Goal: Information Seeking & Learning: Check status

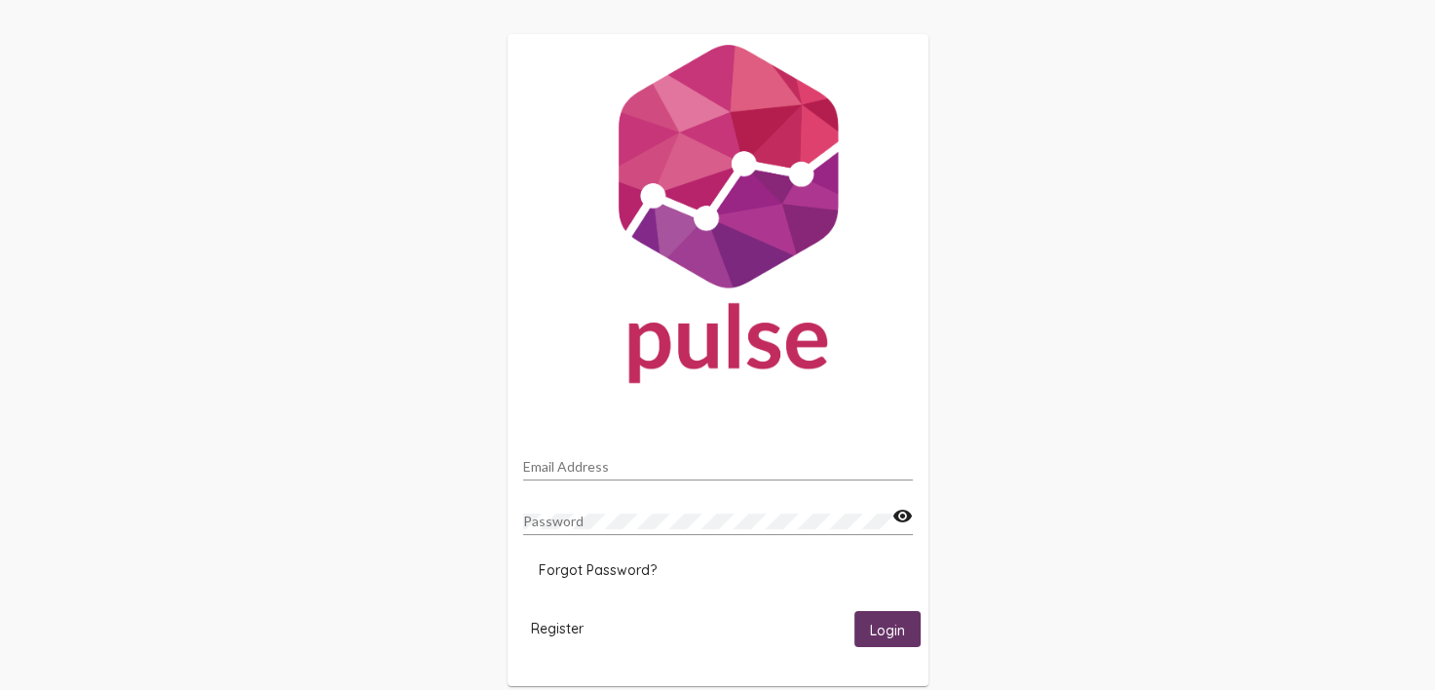
click at [600, 459] on input "Email Address" at bounding box center [718, 467] width 390 height 16
click at [553, 459] on input "Email Address" at bounding box center [718, 467] width 390 height 16
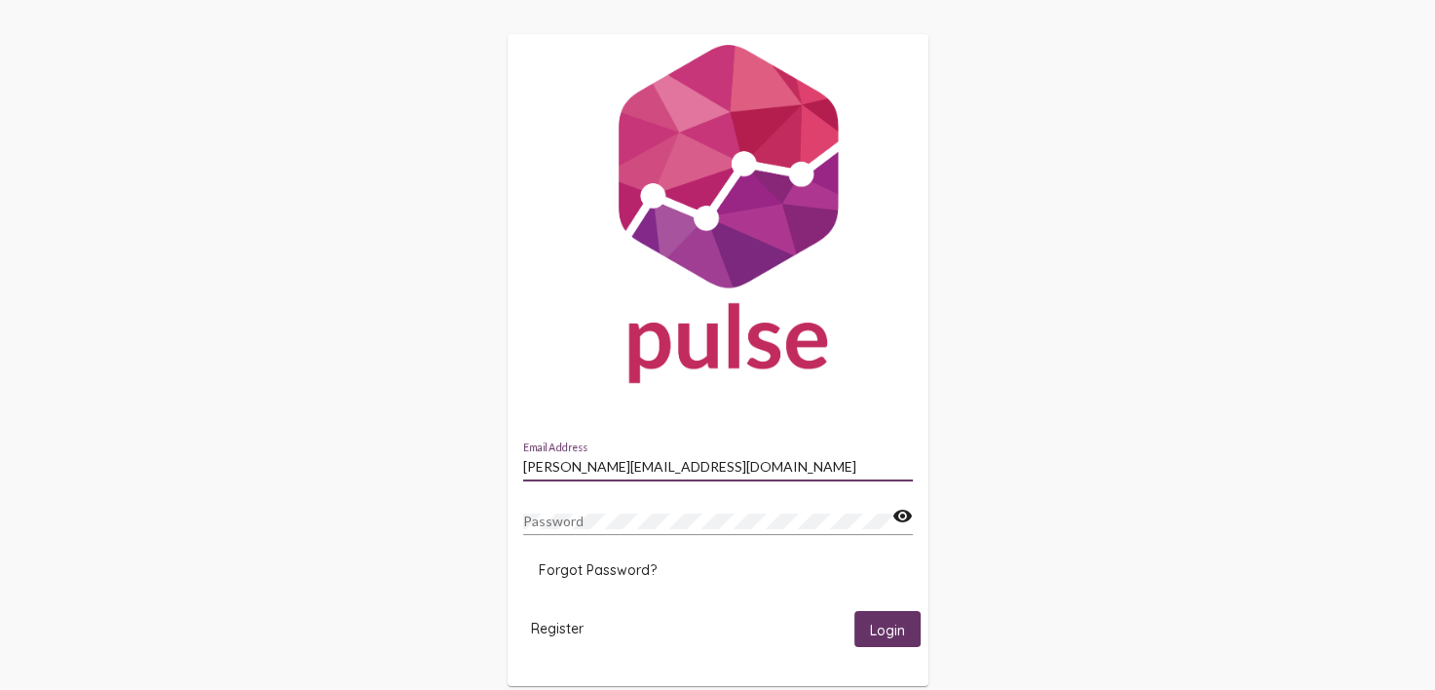
type input "[PERSON_NAME][EMAIL_ADDRESS][DOMAIN_NAME]"
click at [549, 511] on div "Password" at bounding box center [707, 516] width 369 height 38
click at [897, 629] on span "Login" at bounding box center [887, 629] width 35 height 18
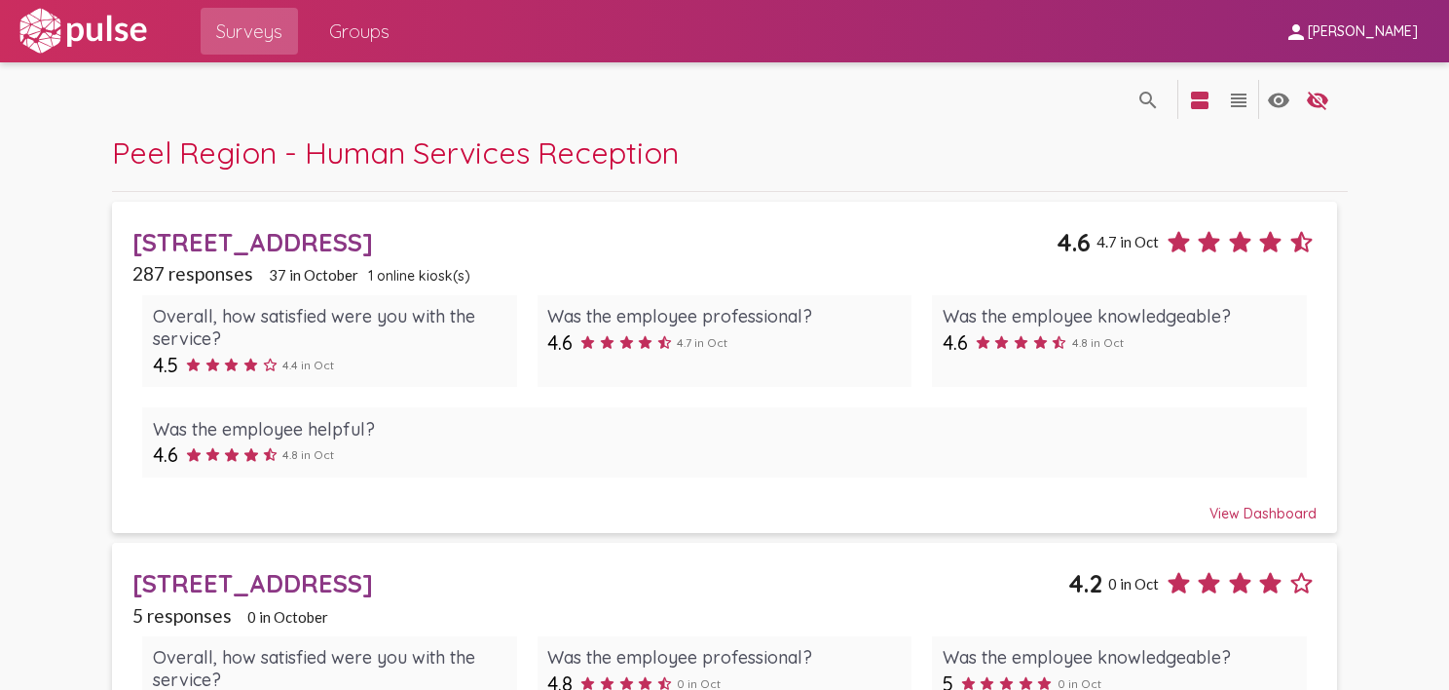
click at [368, 27] on span "Groups" at bounding box center [359, 31] width 60 height 35
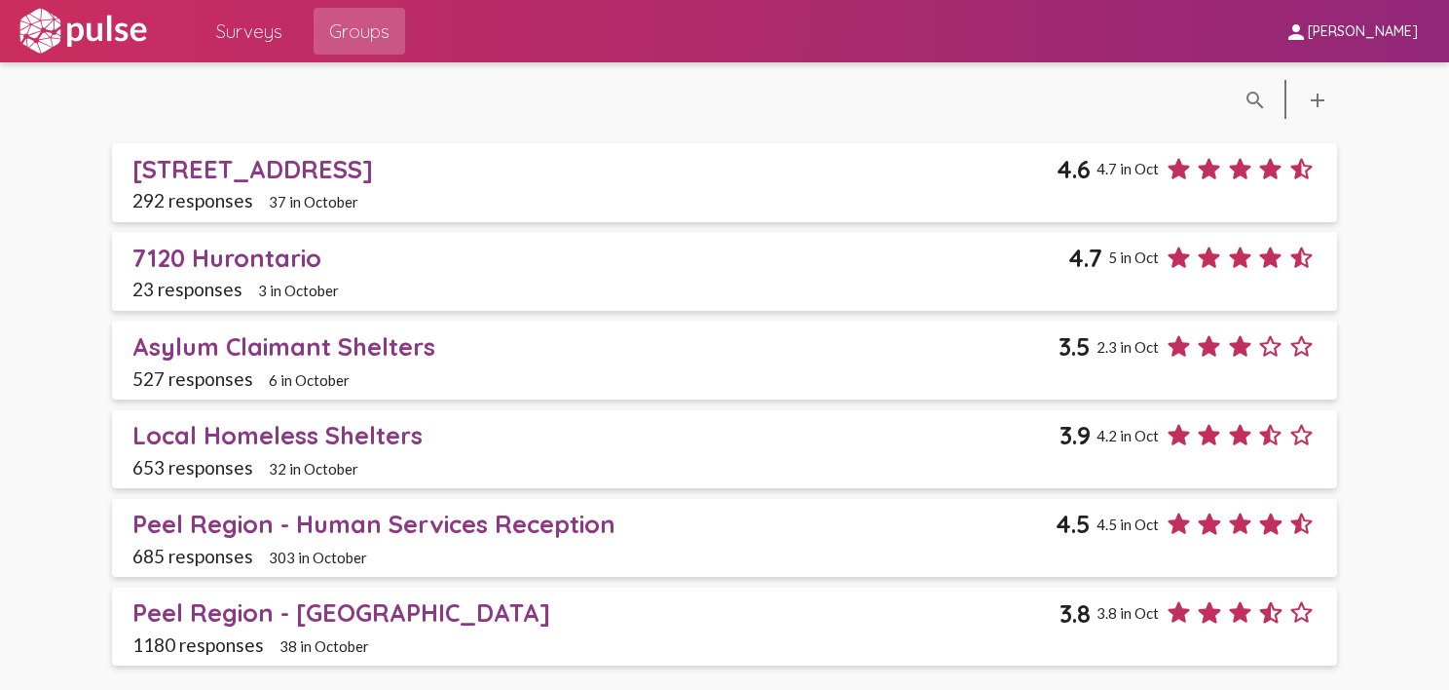
click at [1376, 107] on pl-group-list-view "search_off search add 10 Peel Drive 4.6 4.7 in Oct 292 responses 37 in October …" at bounding box center [724, 369] width 1449 height 615
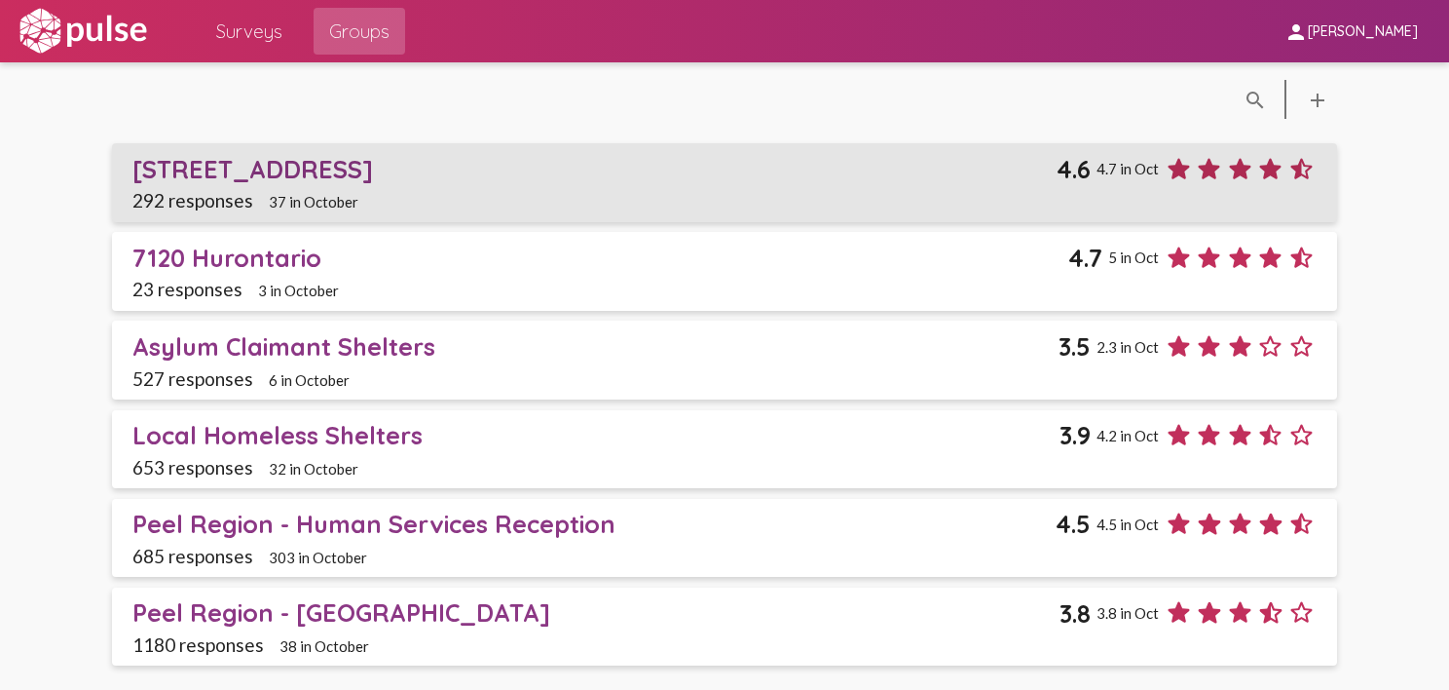
click at [219, 162] on div "[STREET_ADDRESS]" at bounding box center [594, 169] width 924 height 30
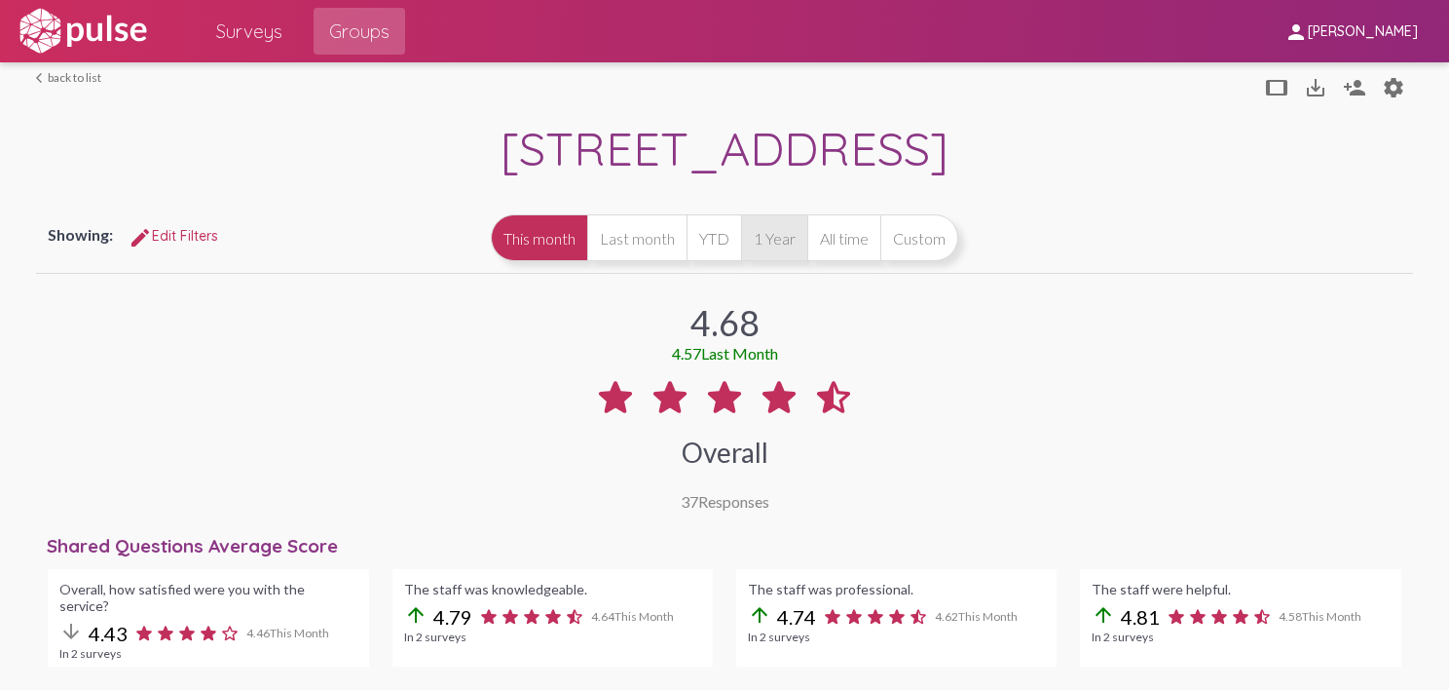
click at [771, 234] on button "1 Year" at bounding box center [774, 237] width 66 height 47
